Goal: Task Accomplishment & Management: Complete application form

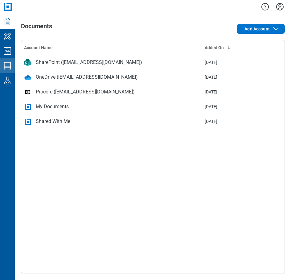
click at [5, 62] on icon "Studio Sessions" at bounding box center [7, 65] width 7 height 7
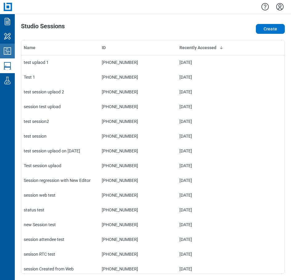
click at [6, 48] on icon "Studio Projects" at bounding box center [7, 51] width 10 height 10
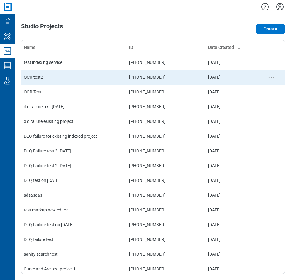
click at [39, 79] on td "OCR test2" at bounding box center [73, 77] width 105 height 15
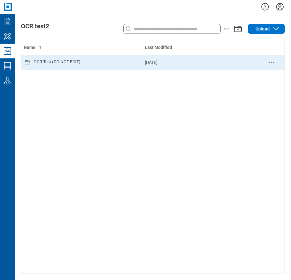
click at [65, 60] on div "OCR Test (DO NOT EDIT)" at bounding box center [57, 62] width 47 height 7
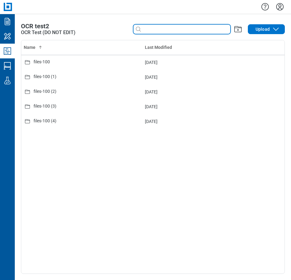
click at [159, 31] on input at bounding box center [186, 29] width 88 height 7
type input "*"
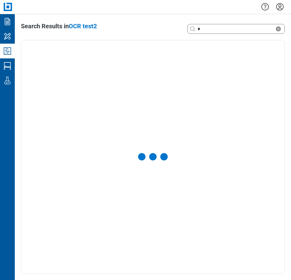
select select "**********"
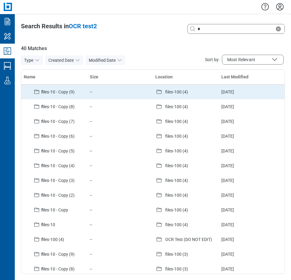
click at [51, 93] on span "f iles-10 - Copy (9)" at bounding box center [57, 92] width 33 height 5
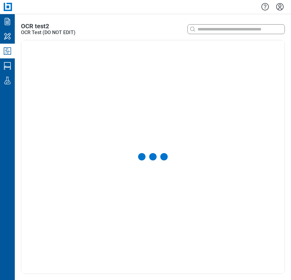
click at [51, 93] on div at bounding box center [152, 157] width 263 height 234
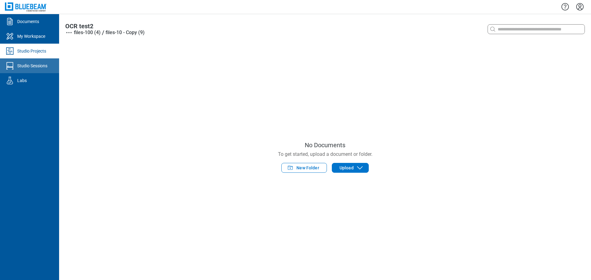
click at [35, 69] on link "Studio Sessions" at bounding box center [29, 65] width 59 height 15
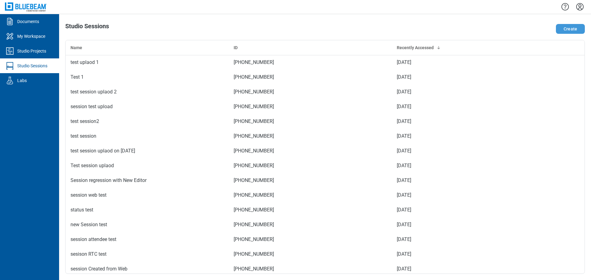
click at [290, 30] on button "Create" at bounding box center [570, 29] width 29 height 10
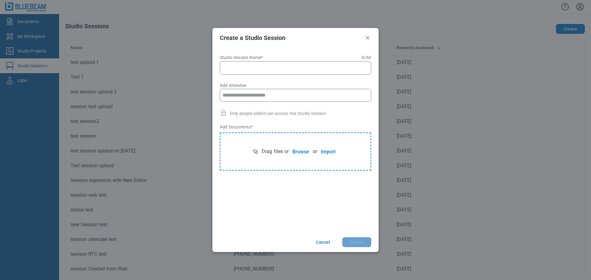
click at [290, 67] on input "Studio Session Name* 0 of 60 characters 0 / 60" at bounding box center [296, 67] width 143 height 7
type input "**********"
click at [281, 96] on input "Add Attendee" at bounding box center [295, 95] width 151 height 12
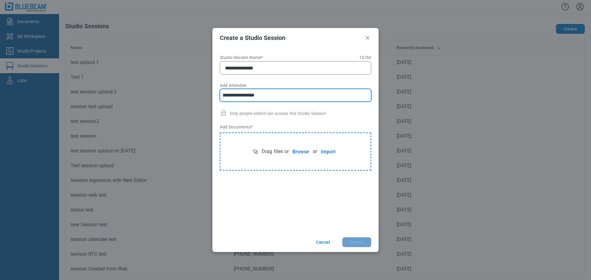
type input "**********"
click at [290, 154] on button "Browse" at bounding box center [301, 152] width 24 height 12
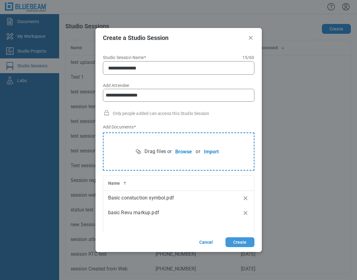
click at [243, 245] on button "Create" at bounding box center [239, 243] width 29 height 10
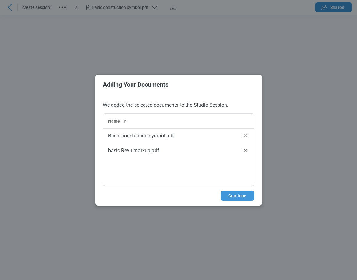
click at [236, 195] on button "Continue" at bounding box center [237, 196] width 34 height 10
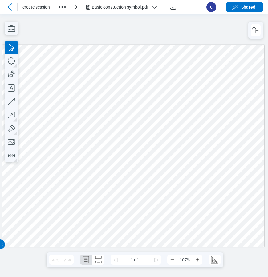
click at [123, 78] on div at bounding box center [133, 145] width 262 height 202
